Goal: Task Accomplishment & Management: Complete application form

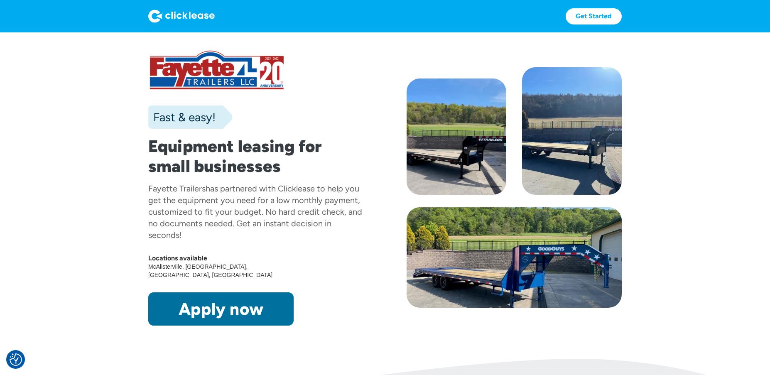
click at [194, 304] on link "Apply now" at bounding box center [220, 309] width 145 height 33
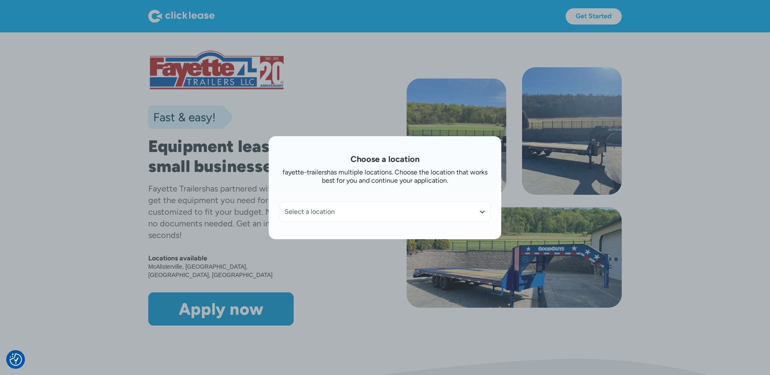
click at [344, 213] on div "Select a location" at bounding box center [385, 212] width 201 height 8
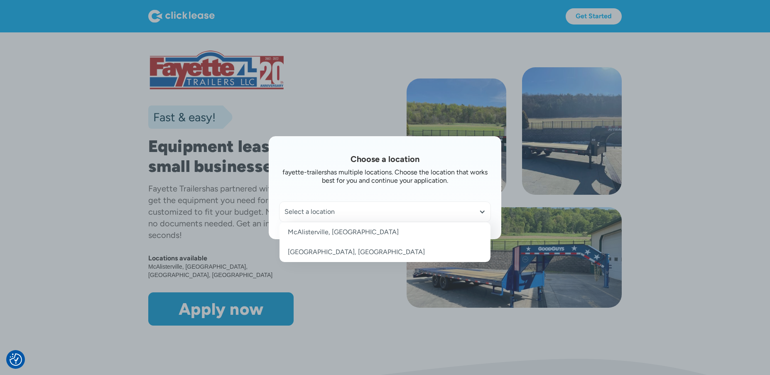
click at [335, 231] on link "McAlisterville, [GEOGRAPHIC_DATA]" at bounding box center [385, 232] width 211 height 20
